Goal: Task Accomplishment & Management: Complete application form

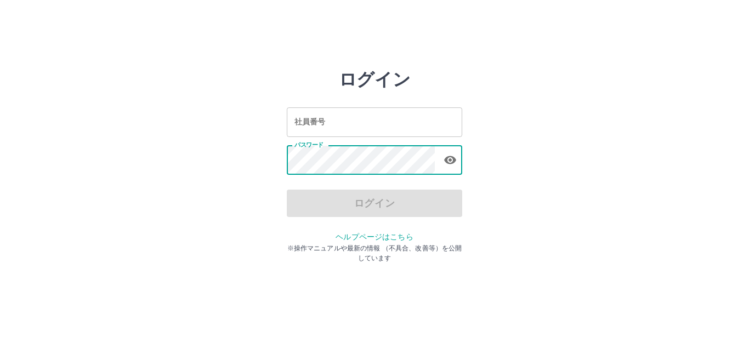
click at [328, 121] on input "社員番号" at bounding box center [374, 121] width 175 height 29
drag, startPoint x: 596, startPoint y: 81, endPoint x: 739, endPoint y: 5, distance: 161.7
click at [611, 73] on div "ログイン 社員番号 社員番号 パスワード パスワード ログイン ヘルプページはこちら ※操作マニュアルや最新の情報 （不具合、改善等）を公開しています" at bounding box center [375, 156] width 658 height 175
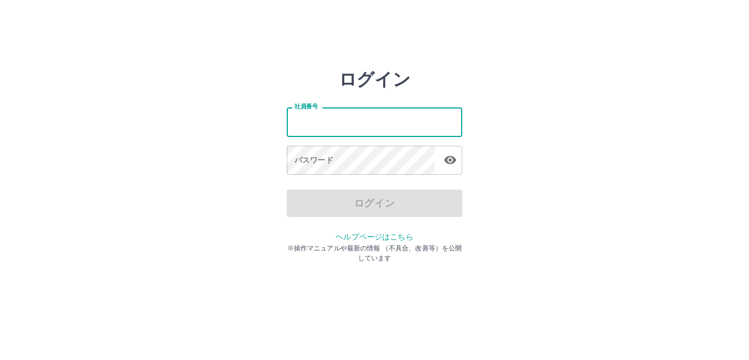
click at [338, 116] on input "社員番号" at bounding box center [374, 121] width 175 height 29
type input "*******"
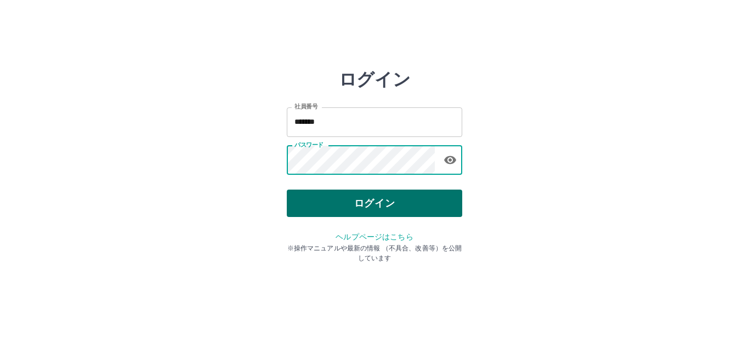
click at [376, 214] on button "ログイン" at bounding box center [374, 203] width 175 height 27
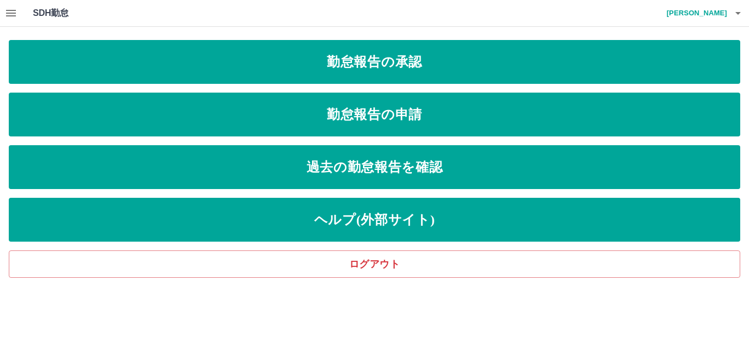
click at [18, 17] on button "button" at bounding box center [11, 13] width 22 height 26
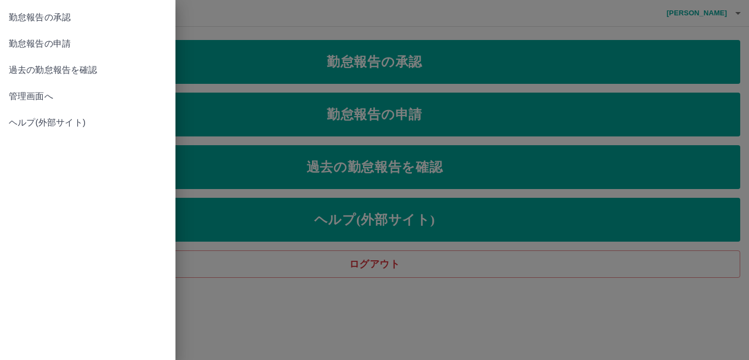
click at [21, 72] on span "過去の勤怠報告を確認" at bounding box center [88, 70] width 158 height 13
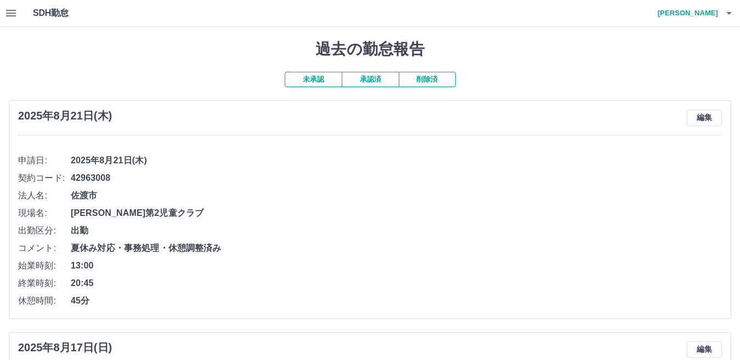
click at [7, 15] on icon "button" at bounding box center [10, 13] width 13 height 13
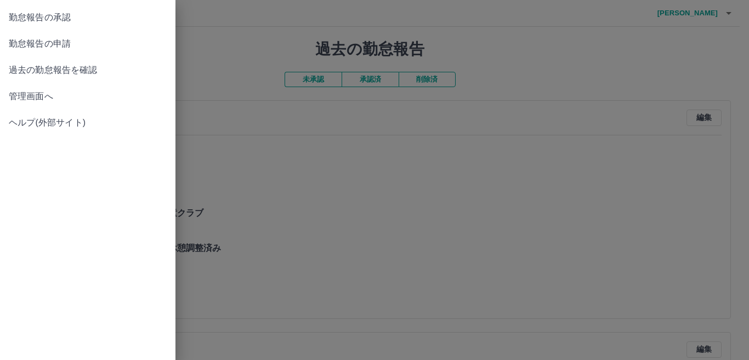
click at [23, 100] on span "管理画面へ" at bounding box center [88, 96] width 158 height 13
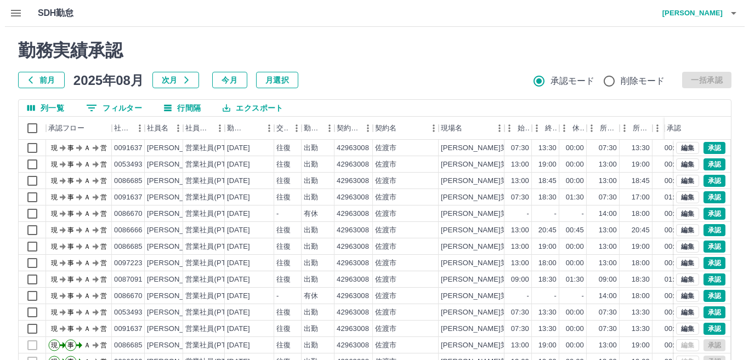
scroll to position [55, 0]
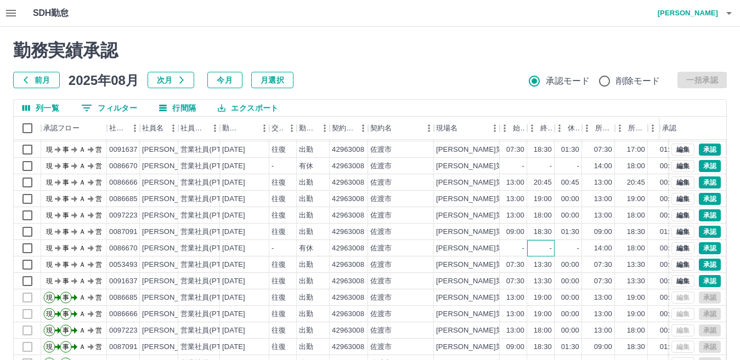
click at [530, 242] on div "-" at bounding box center [540, 248] width 27 height 16
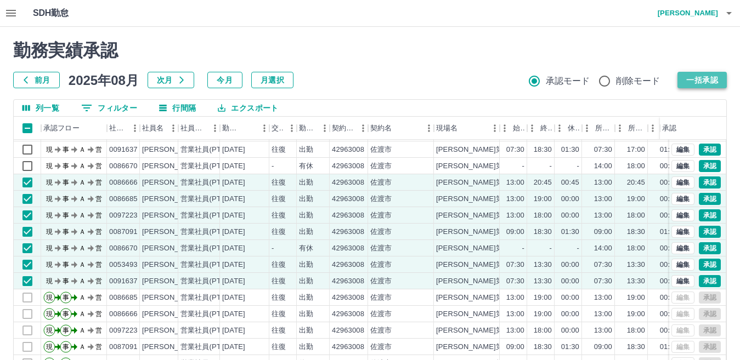
click at [705, 76] on button "一括承認" at bounding box center [701, 80] width 49 height 16
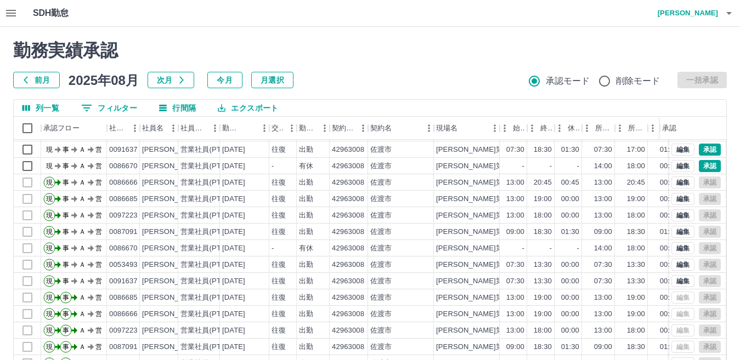
click at [738, 16] on button "button" at bounding box center [729, 13] width 22 height 26
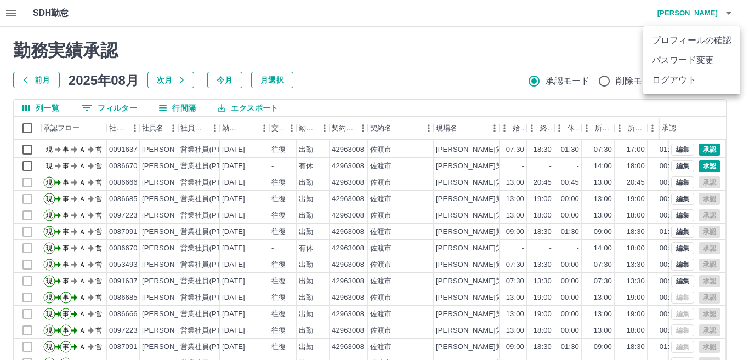
click at [678, 83] on li "ログアウト" at bounding box center [691, 80] width 97 height 20
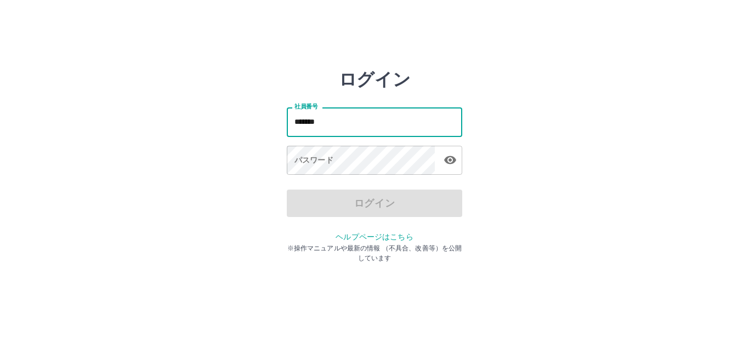
type input "*******"
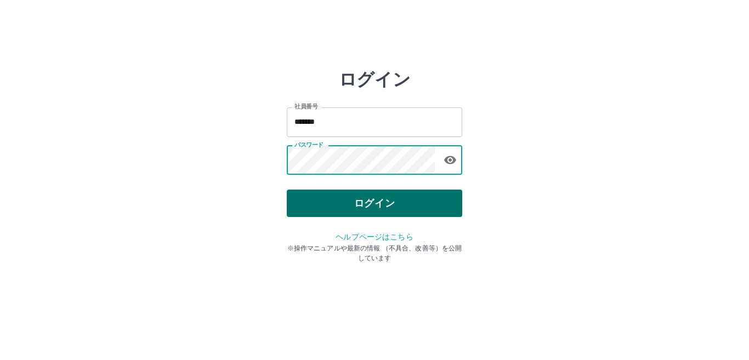
click at [346, 217] on button "ログイン" at bounding box center [374, 203] width 175 height 27
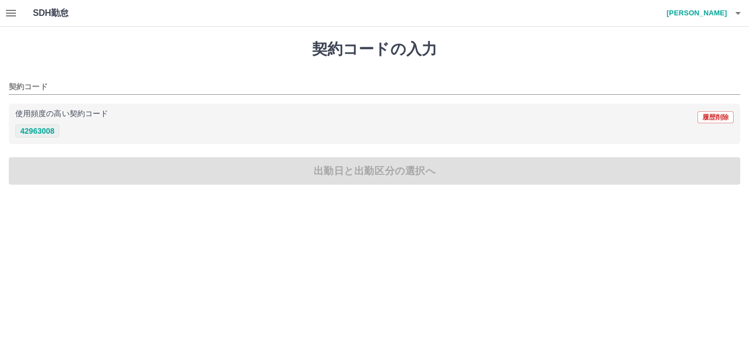
click at [44, 133] on button "42963008" at bounding box center [37, 130] width 44 height 13
type input "********"
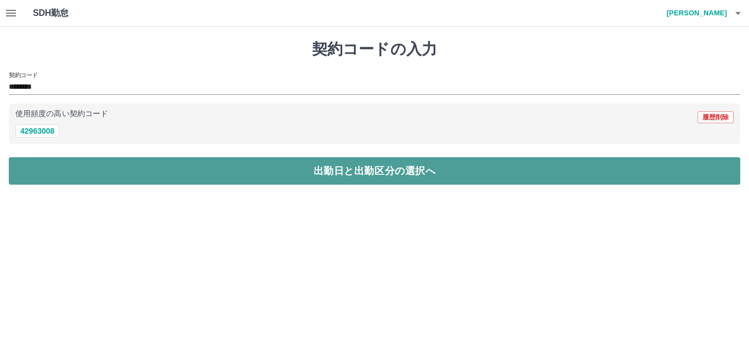
click at [91, 172] on button "出勤日と出勤区分の選択へ" at bounding box center [375, 170] width 732 height 27
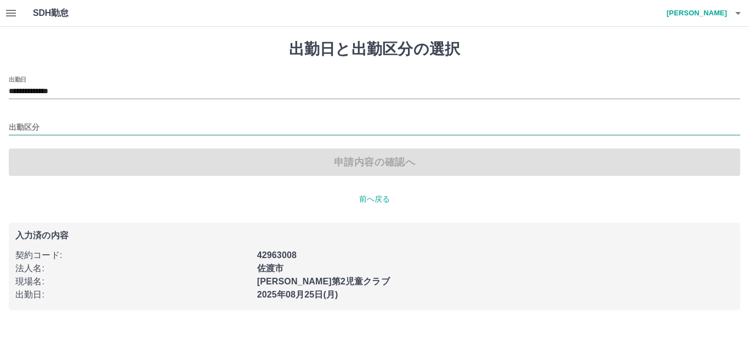
click at [38, 127] on input "出勤区分" at bounding box center [375, 128] width 732 height 14
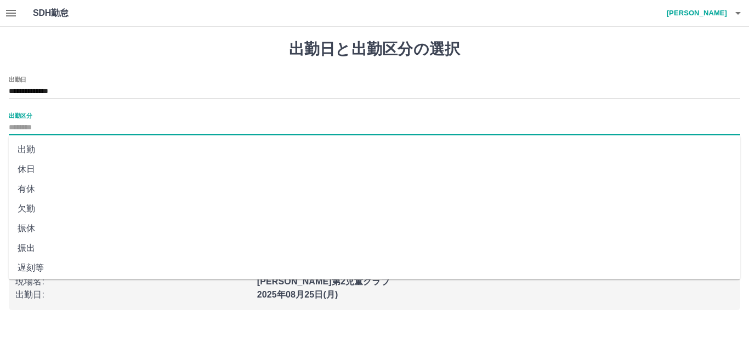
click at [31, 144] on li "出勤" at bounding box center [375, 150] width 732 height 20
type input "**"
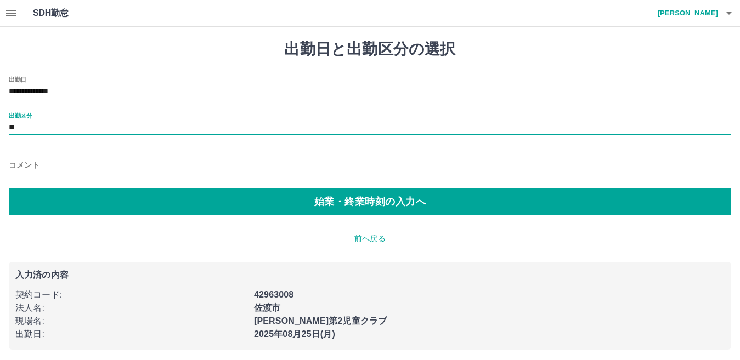
click at [31, 163] on input "コメント" at bounding box center [370, 165] width 722 height 16
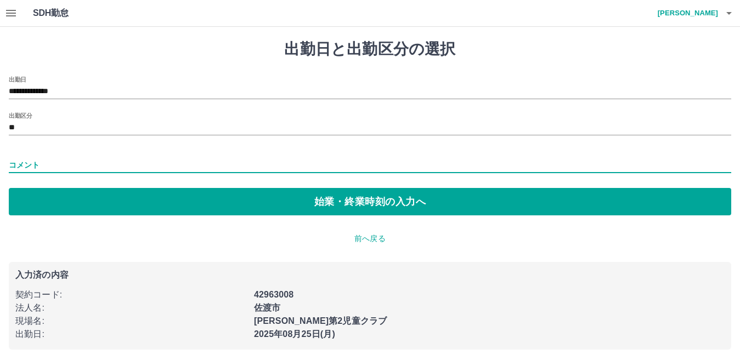
type input "*****"
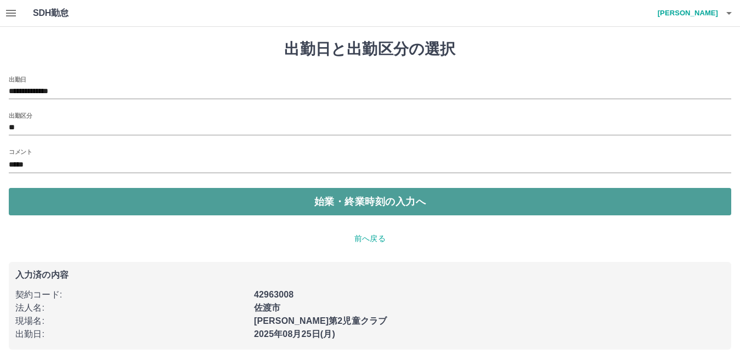
click at [98, 195] on button "始業・終業時刻の入力へ" at bounding box center [370, 201] width 722 height 27
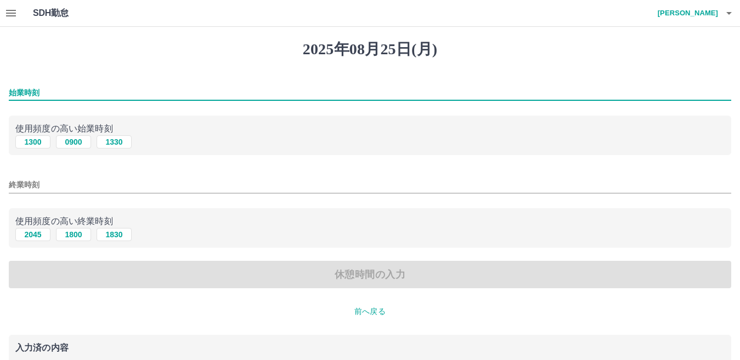
click at [22, 97] on input "始業時刻" at bounding box center [370, 93] width 722 height 16
type input "****"
click at [60, 188] on input "終業時刻" at bounding box center [370, 185] width 722 height 16
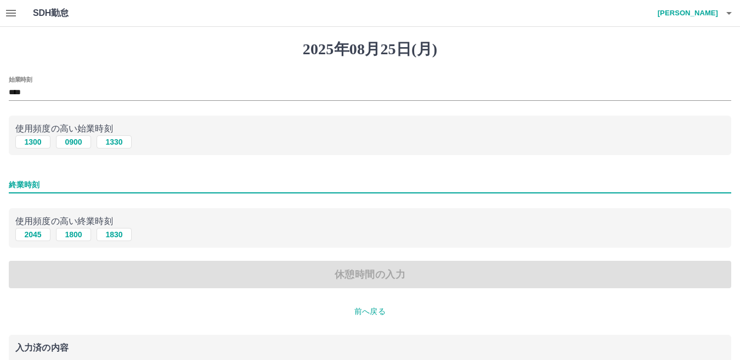
type input "****"
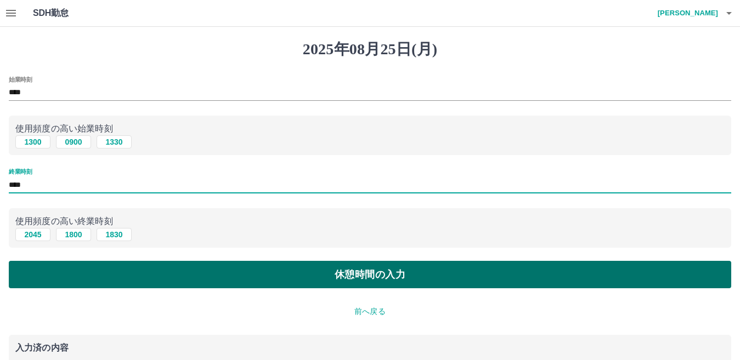
click at [199, 273] on button "休憩時間の入力" at bounding box center [370, 274] width 722 height 27
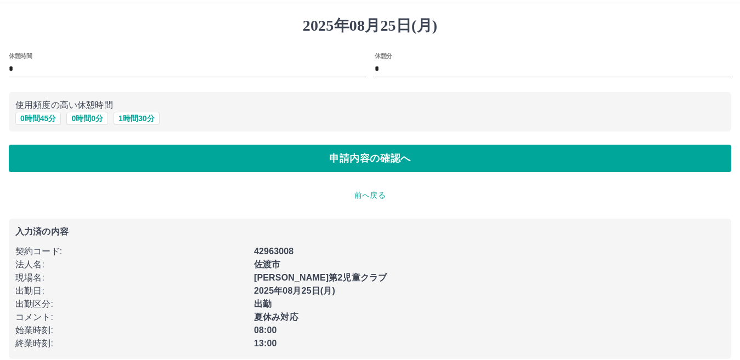
scroll to position [36, 0]
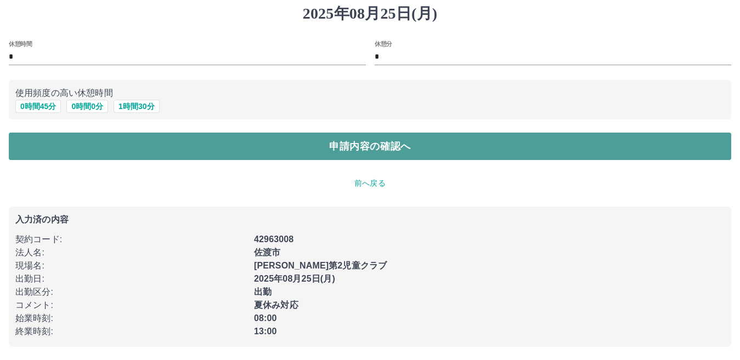
click at [389, 144] on button "申請内容の確認へ" at bounding box center [370, 146] width 722 height 27
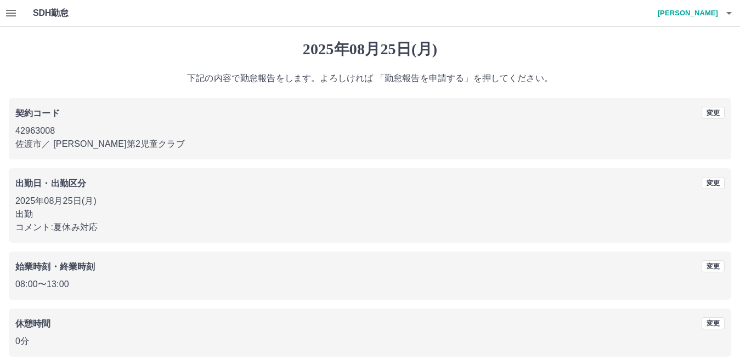
scroll to position [50, 0]
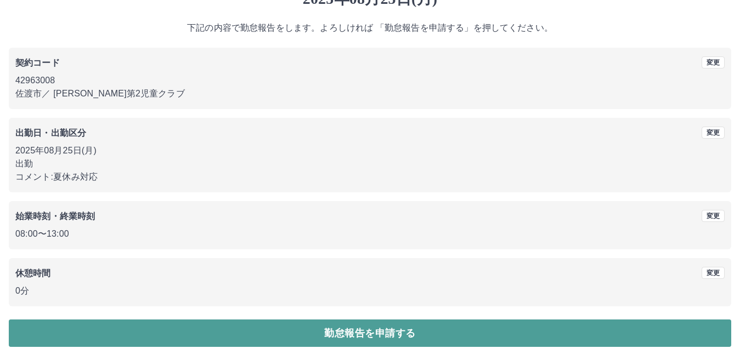
click at [383, 334] on button "勤怠報告を申請する" at bounding box center [370, 333] width 722 height 27
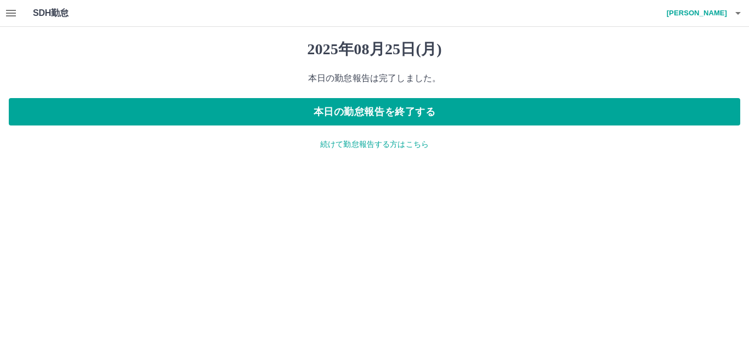
click at [7, 15] on icon "button" at bounding box center [11, 13] width 10 height 7
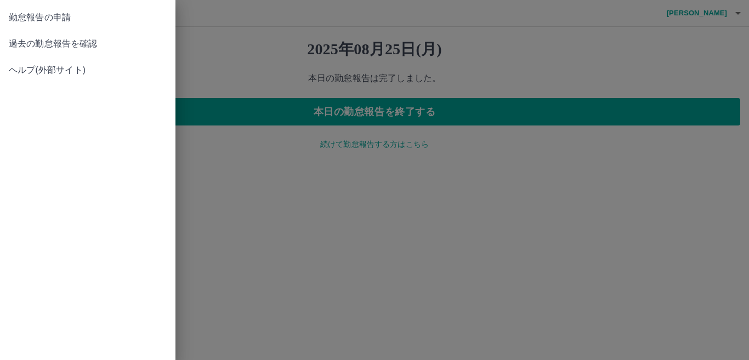
click at [743, 12] on div at bounding box center [374, 180] width 749 height 360
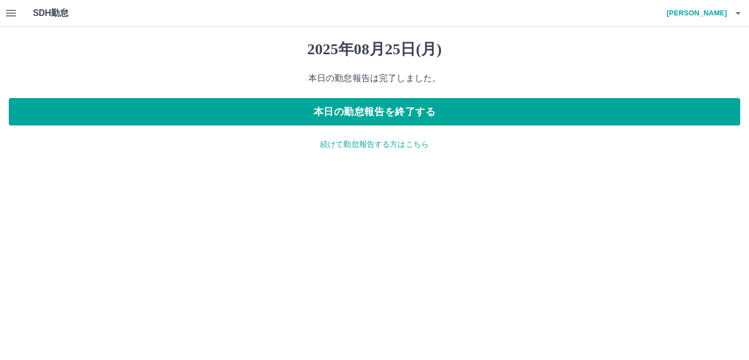
click at [747, 12] on button "button" at bounding box center [738, 13] width 22 height 26
click at [671, 75] on li "ログアウト" at bounding box center [691, 80] width 97 height 20
